Goal: Task Accomplishment & Management: Manage account settings

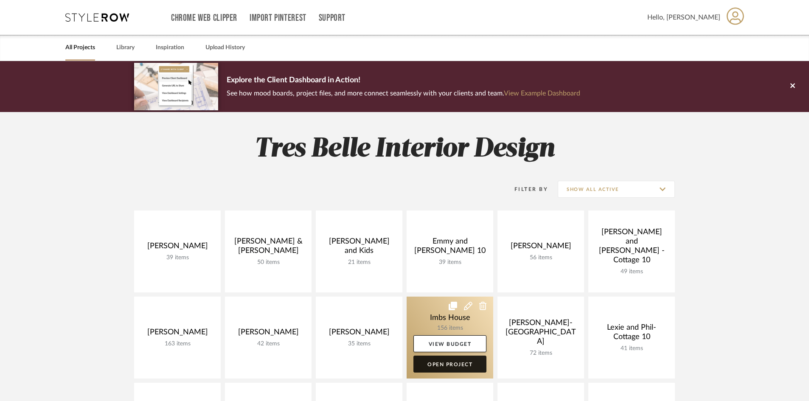
click at [433, 364] on link "Open Project" at bounding box center [450, 364] width 73 height 17
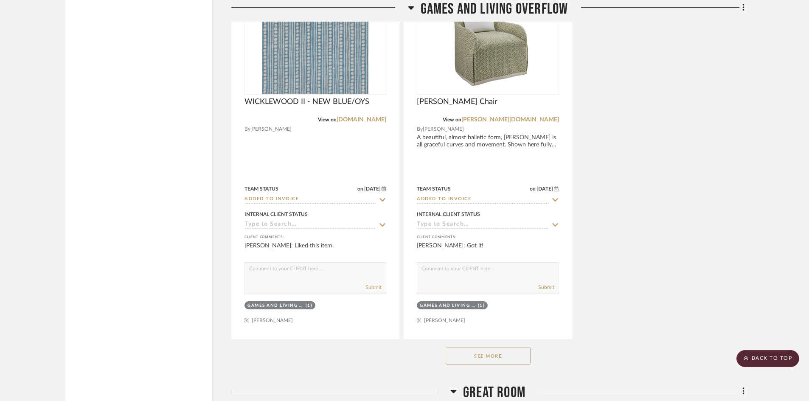
scroll to position [3525, 0]
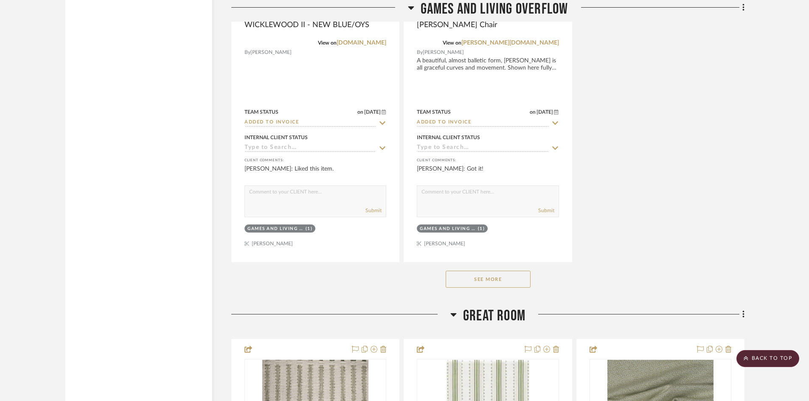
click at [480, 278] on button "See More" at bounding box center [488, 279] width 85 height 17
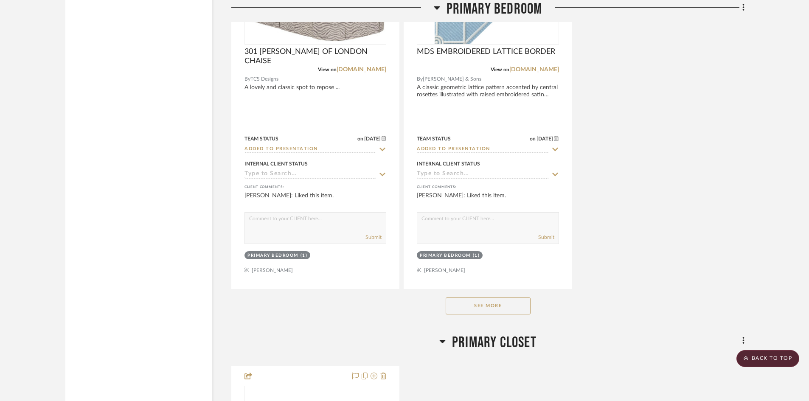
scroll to position [6328, 0]
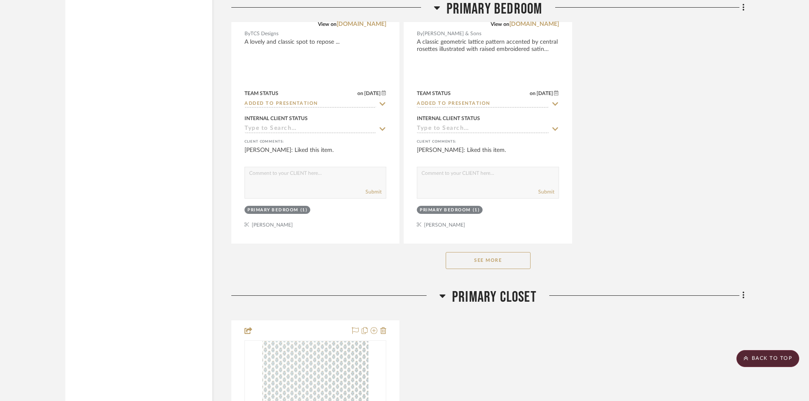
click at [492, 263] on button "See More" at bounding box center [488, 260] width 85 height 17
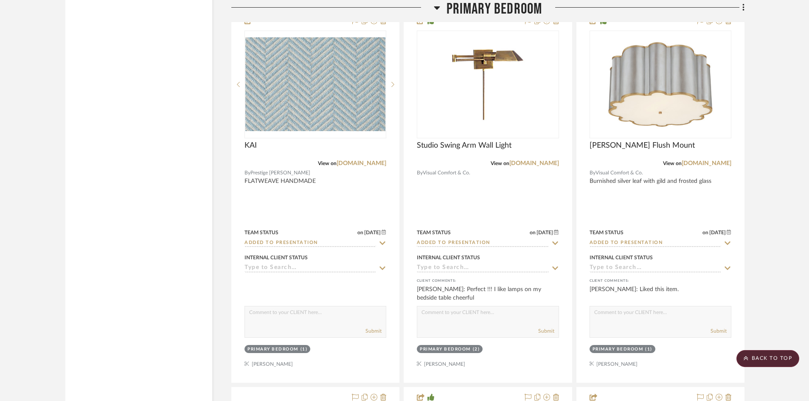
scroll to position [5436, 0]
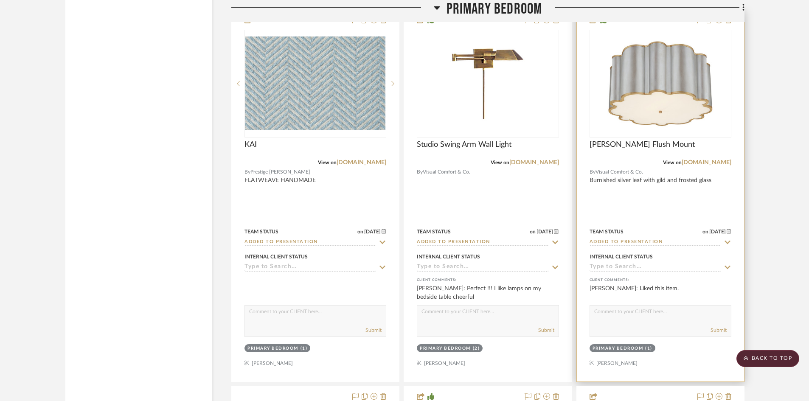
click at [647, 201] on div at bounding box center [660, 196] width 167 height 372
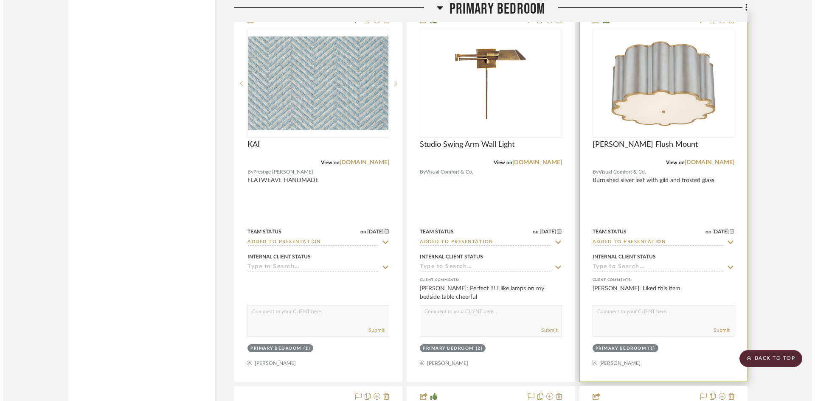
scroll to position [0, 0]
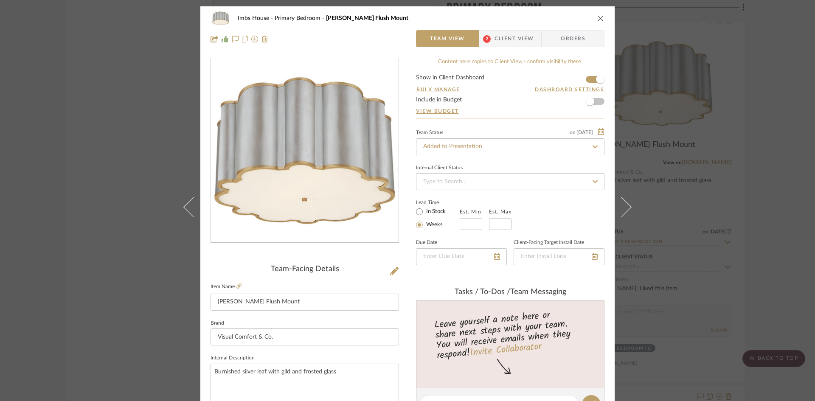
click at [598, 17] on icon "close" at bounding box center [601, 18] width 7 height 7
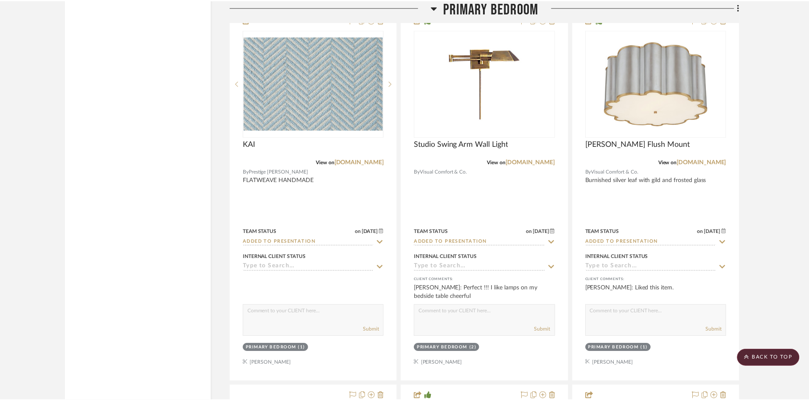
scroll to position [5436, 0]
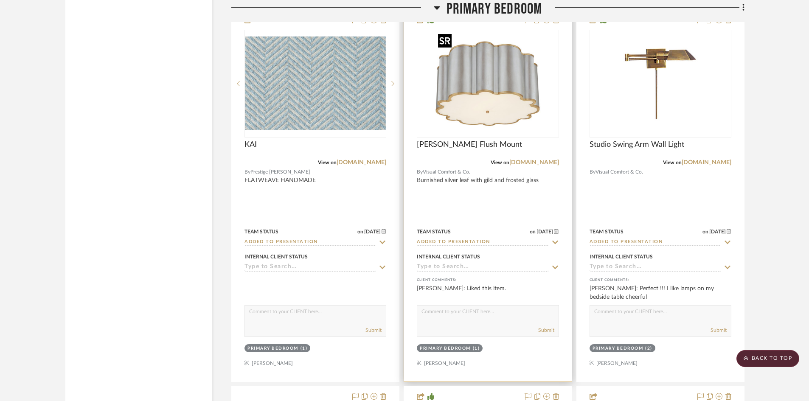
click at [481, 111] on img "0" at bounding box center [488, 84] width 106 height 106
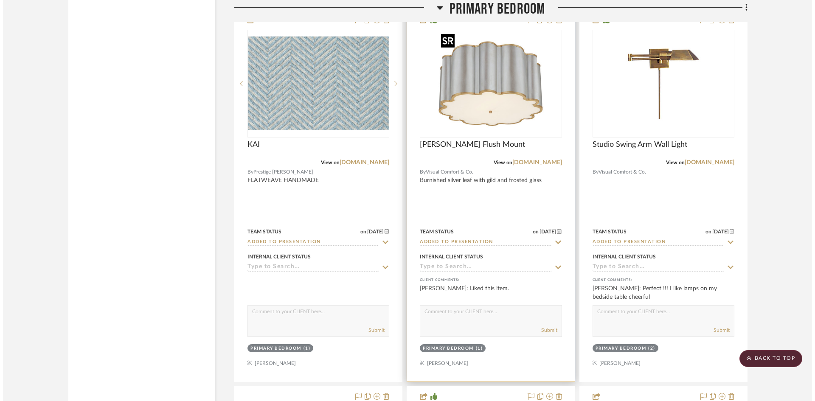
scroll to position [0, 0]
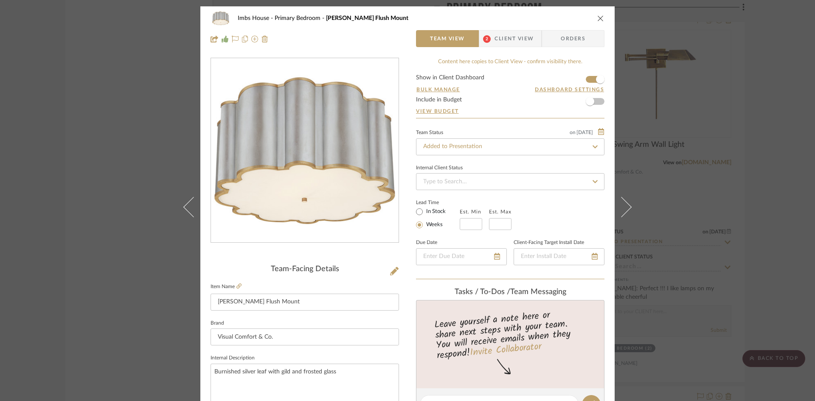
click at [495, 42] on span "Client View" at bounding box center [514, 38] width 39 height 17
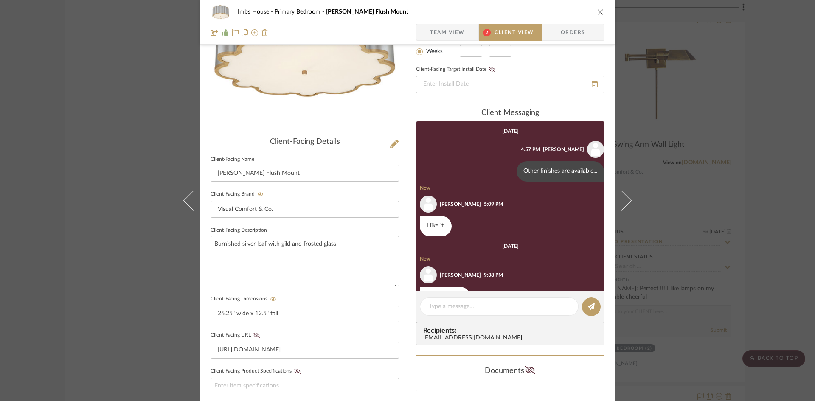
click at [448, 34] on span "Team View" at bounding box center [447, 32] width 35 height 17
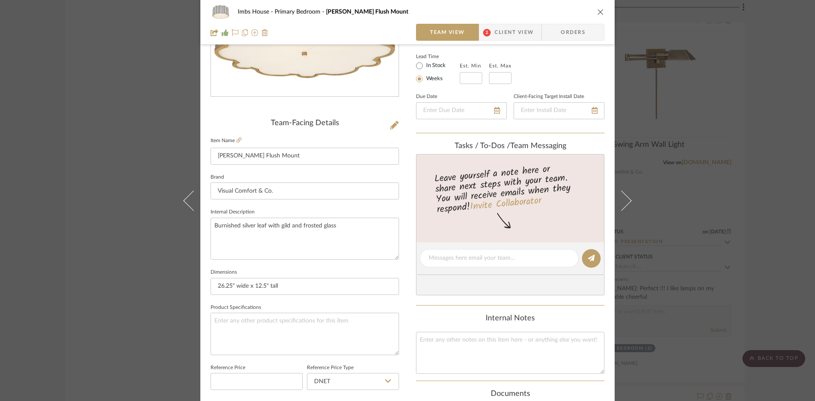
scroll to position [170, 0]
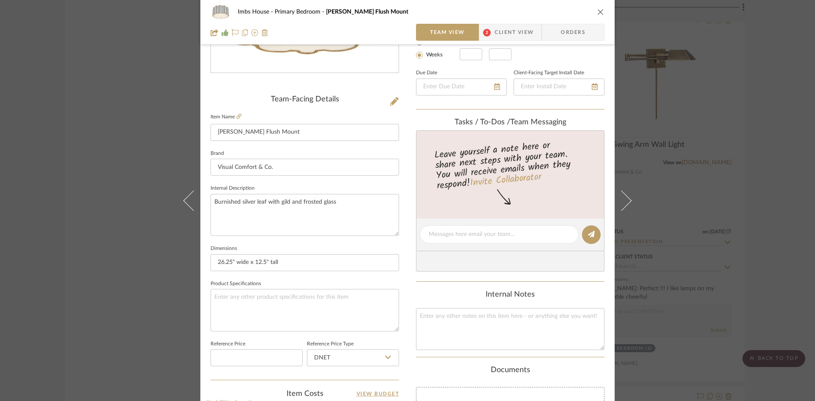
click at [599, 13] on icon "close" at bounding box center [601, 11] width 7 height 7
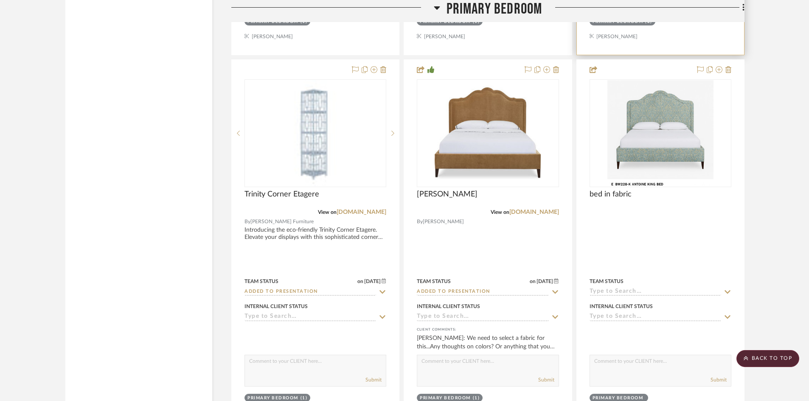
scroll to position [5776, 0]
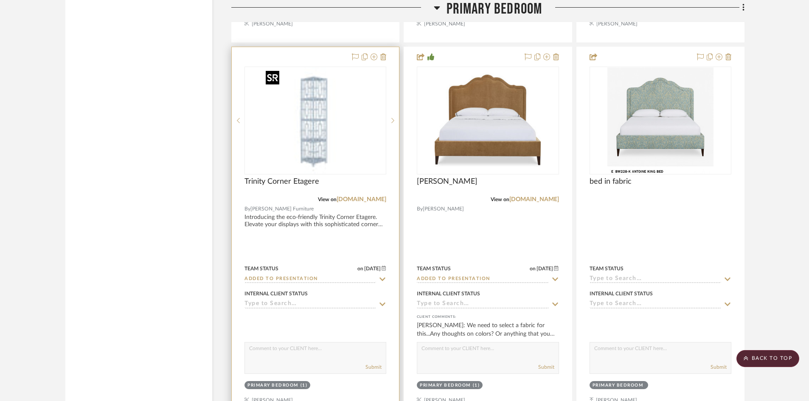
click at [337, 152] on div at bounding box center [316, 121] width 142 height 108
click at [316, 150] on img "0" at bounding box center [315, 121] width 106 height 106
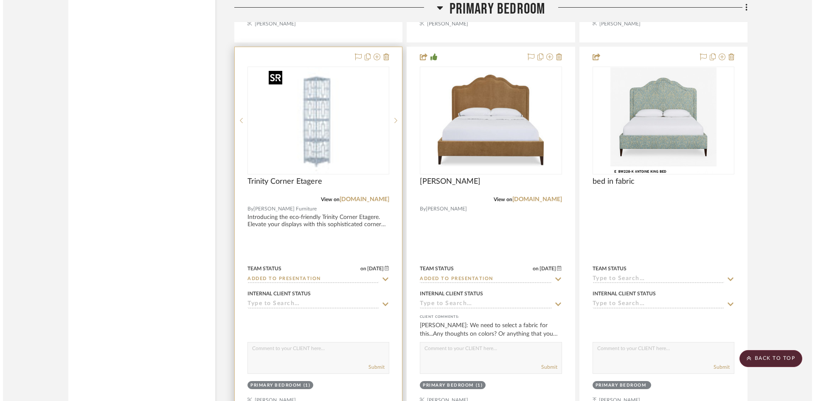
scroll to position [0, 0]
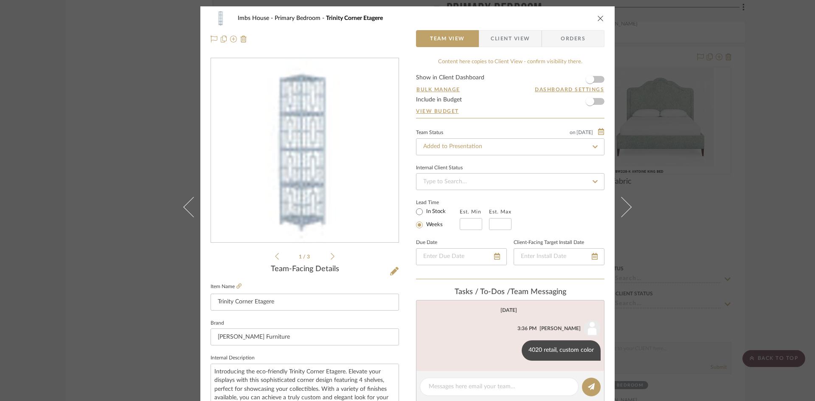
click at [597, 14] on button "close" at bounding box center [601, 18] width 8 height 8
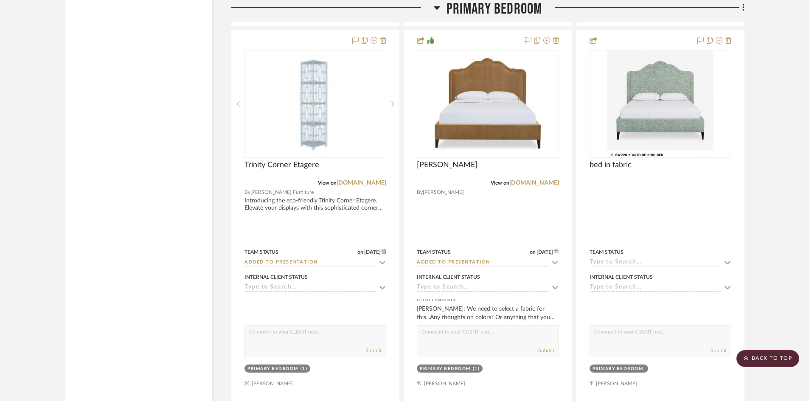
scroll to position [5818, 0]
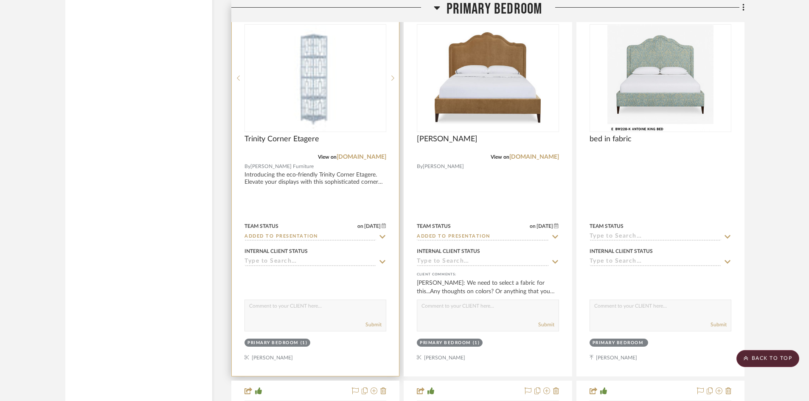
click at [332, 237] on input "Added to Presentation" at bounding box center [311, 237] width 132 height 8
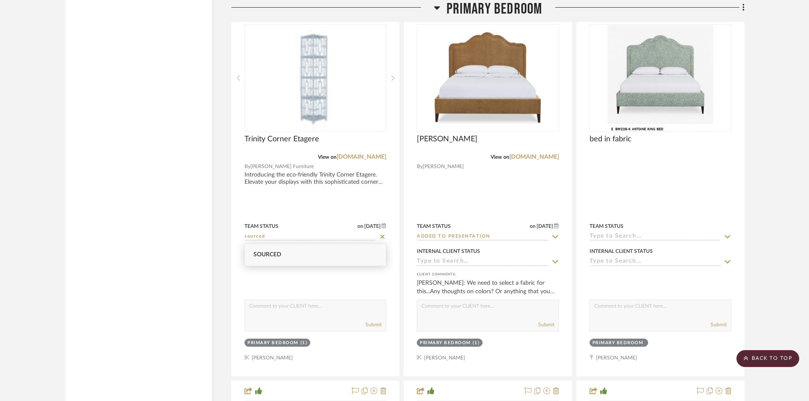
type input "sourced"
click at [311, 258] on div "Sourced" at bounding box center [315, 255] width 141 height 22
type input "[DATE]"
type input "Sourced"
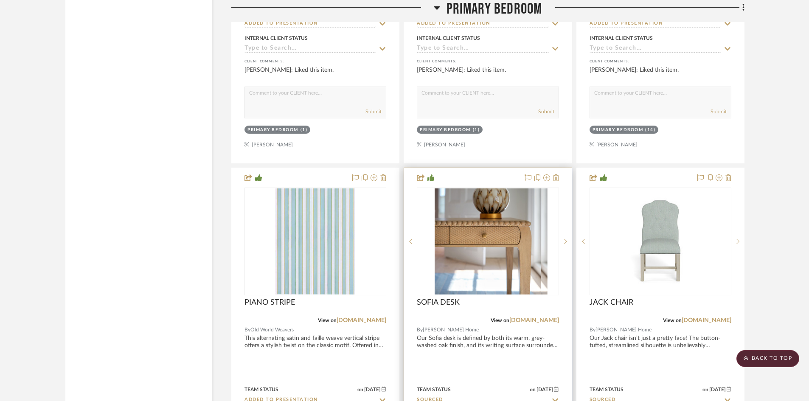
scroll to position [6838, 0]
